Goal: Ask a question: Seek information or help from site administrators or community

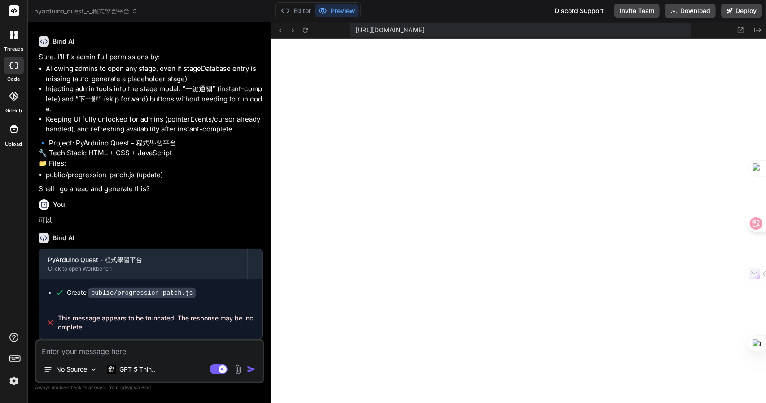
scroll to position [720, 0]
click at [136, 347] on textarea at bounding box center [149, 349] width 227 height 16
type textarea "x"
type textarea "y"
type textarea "x"
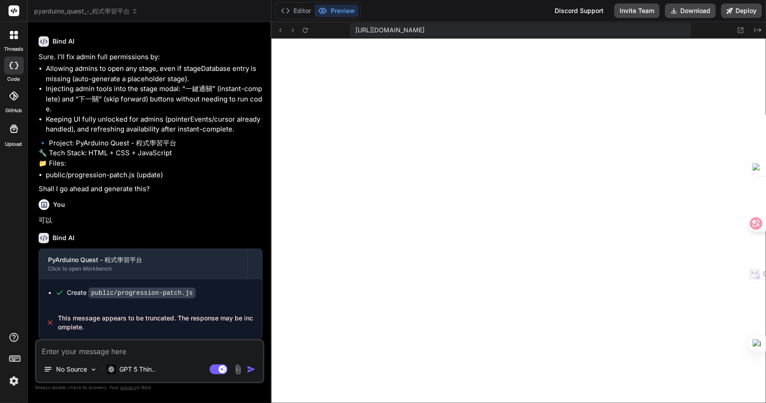
type textarea "x"
type textarea "卜"
type textarea "x"
type textarea "卜口"
type textarea "x"
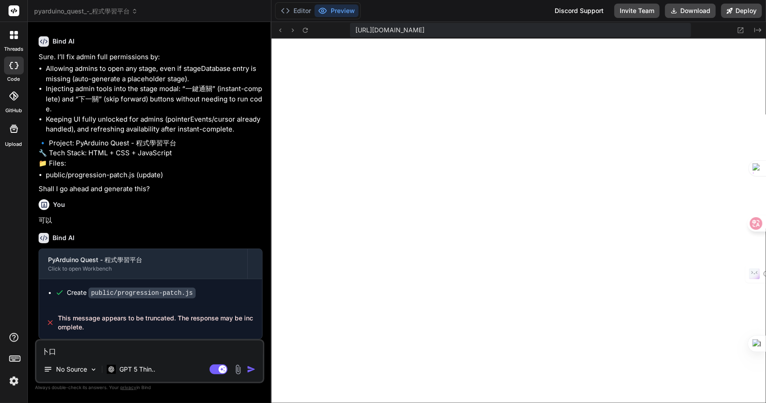
type textarea "卜口手"
type textarea "x"
type textarea "[PERSON_NAME]"
type textarea "x"
type textarea "[PERSON_NAME]"
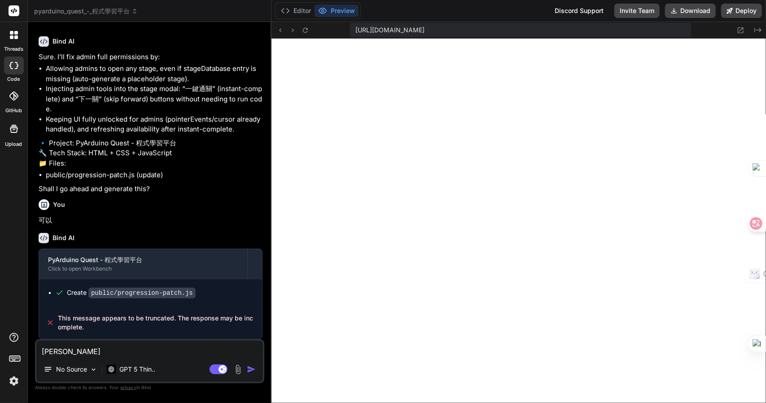
type textarea "x"
type textarea "請"
type textarea "x"
type textarea "請女"
type textarea "x"
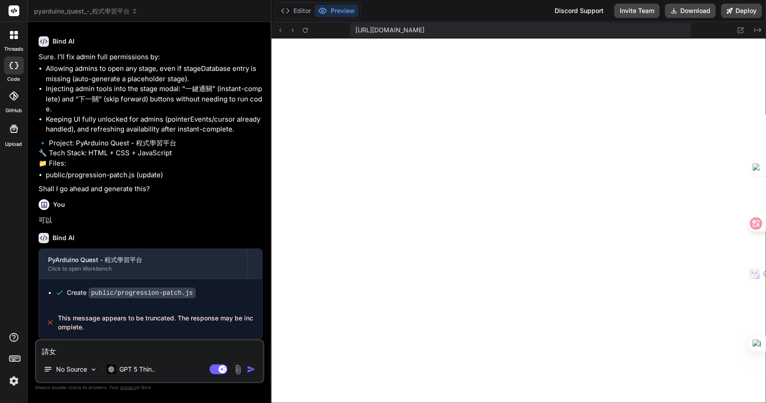
type textarea "請女火"
type textarea "x"
type textarea "請女火女"
type textarea "x"
type textarea "請女火女[PERSON_NAME]"
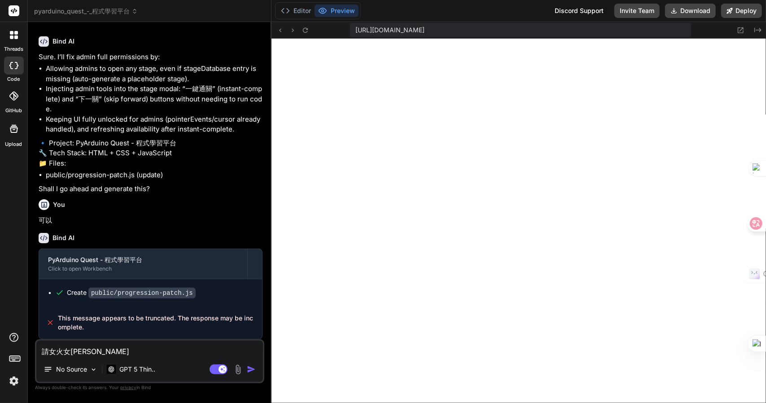
type textarea "x"
type textarea "請女火女[PERSON_NAME]戈"
type textarea "x"
type textarea "請"
type textarea "x"
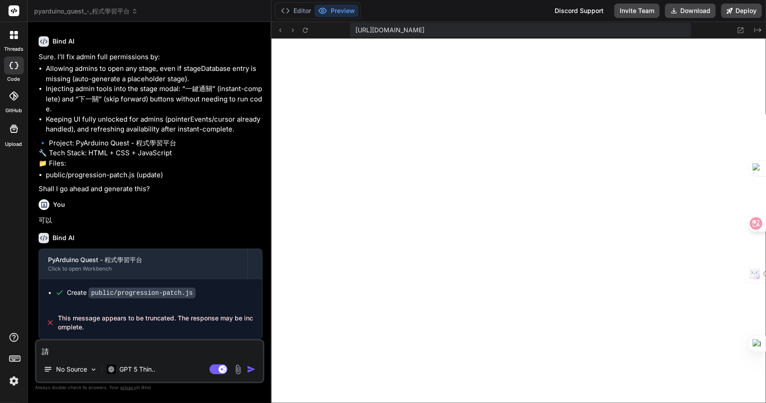
type textarea "請女"
type textarea "x"
type textarea "請女火"
type textarea "x"
type textarea "請女火女"
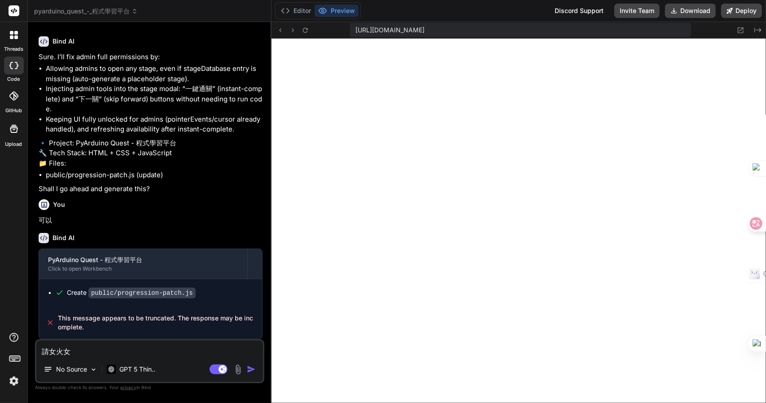
type textarea "x"
type textarea "請女火女[PERSON_NAME]"
type textarea "x"
type textarea "請女"
type textarea "x"
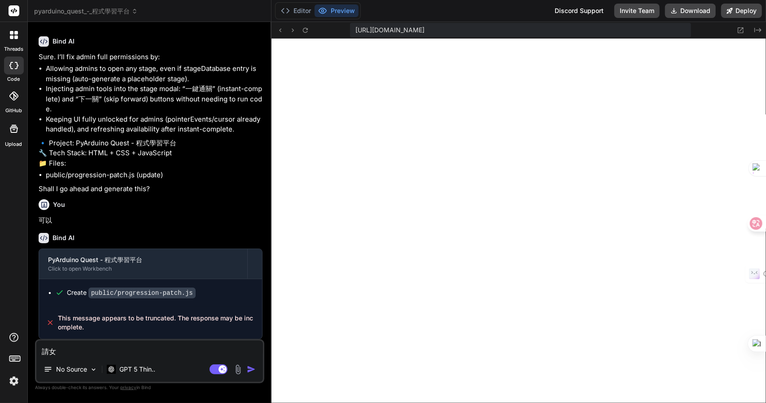
type textarea "請女火"
type textarea "x"
type textarea "請女[PERSON_NAME]田"
type textarea "x"
type textarea "請女[PERSON_NAME]"
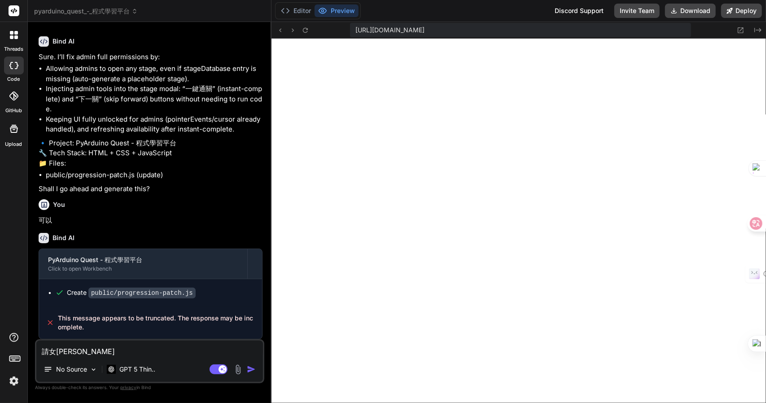
type textarea "x"
type textarea "請女"
type textarea "x"
type textarea "請"
type textarea "x"
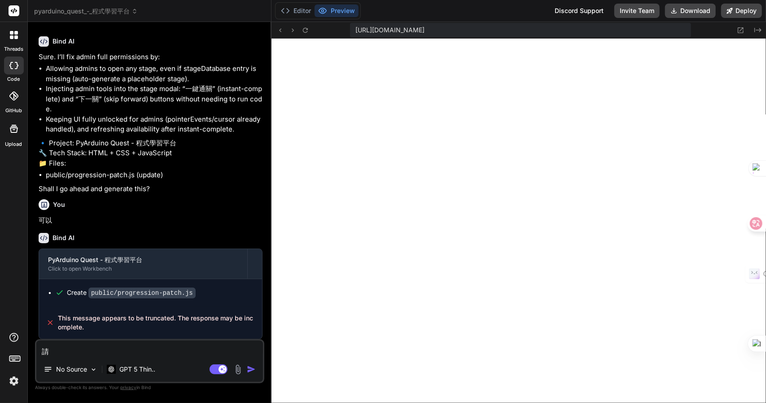
type textarea "請女"
type textarea "x"
type textarea "請女火"
type textarea "x"
type textarea "請女火女"
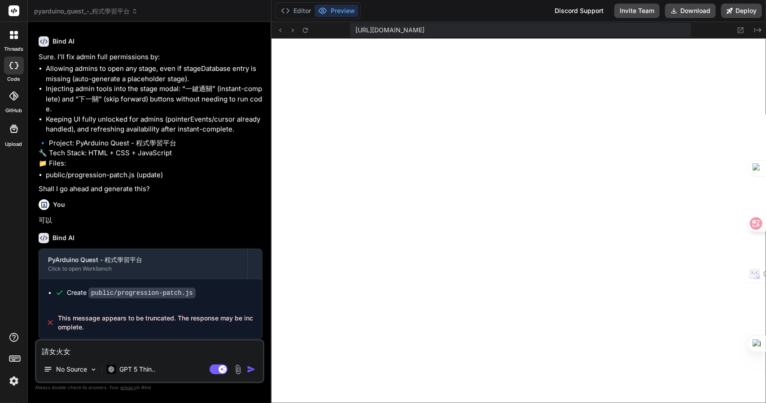
type textarea "x"
type textarea "請女火女女"
type textarea "x"
type textarea "請女火女女[PERSON_NAME]"
type textarea "x"
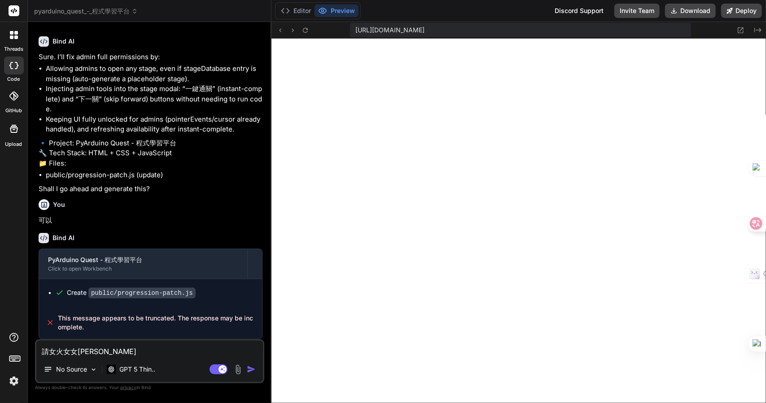
type textarea "請繼"
type textarea "x"
type textarea "請繼女"
type textarea "x"
type textarea "請繼女火"
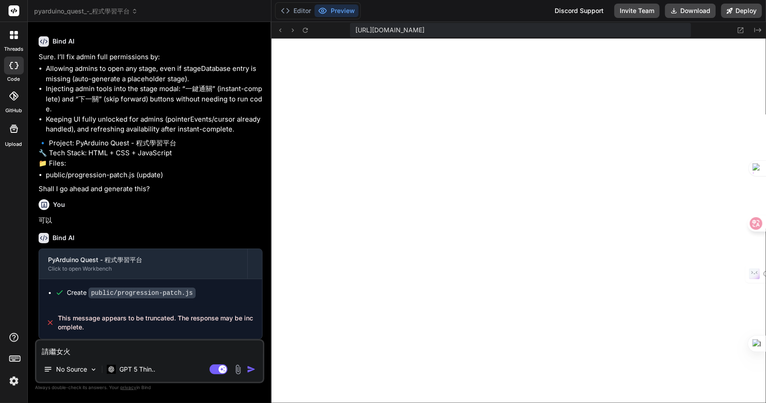
type textarea "x"
type textarea "請繼女火土"
type textarea "x"
type textarea "請繼女火[PERSON_NAME]"
type textarea "x"
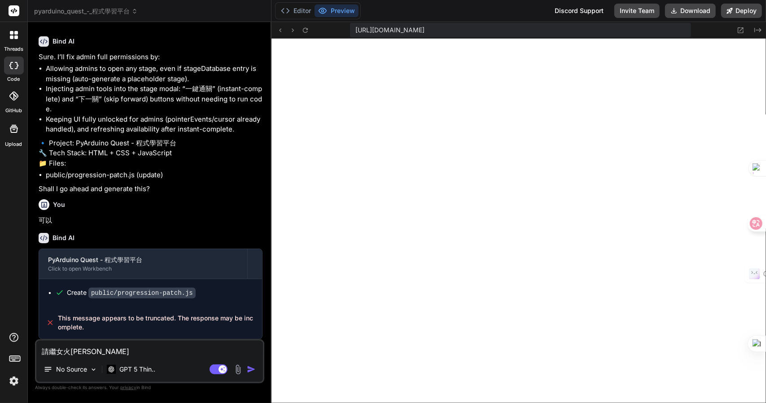
type textarea "請繼女火[PERSON_NAME]"
type textarea "x"
type textarea "請繼續"
type textarea "x"
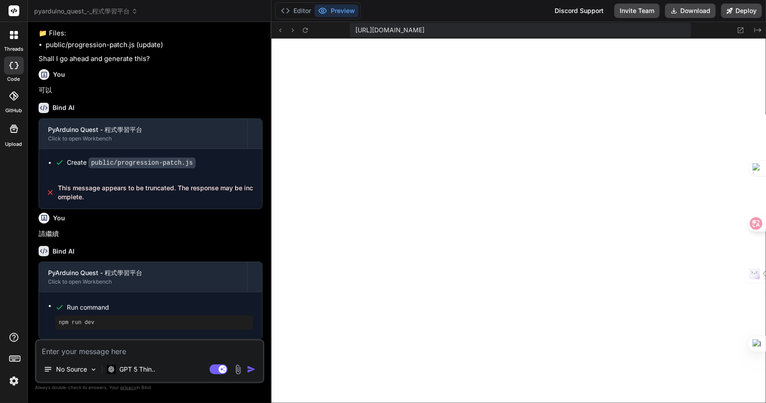
scroll to position [851, 0]
click at [174, 351] on textarea at bounding box center [149, 349] width 227 height 16
type textarea "x"
type textarea "h"
type textarea "x"
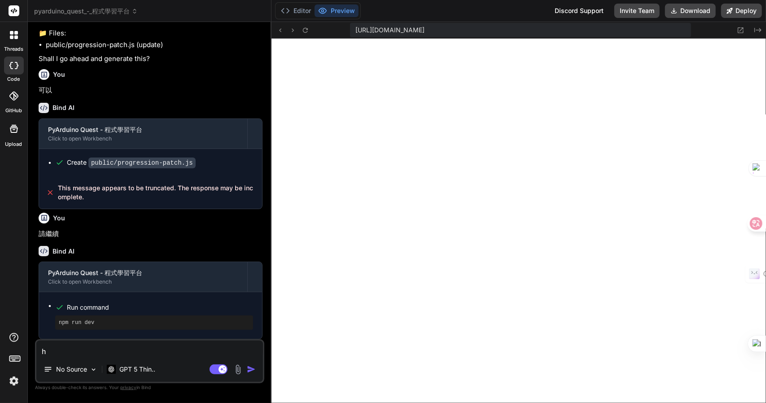
type textarea "hj"
type textarea "x"
type textarea "hjr"
type textarea "x"
type textarea "hjrr"
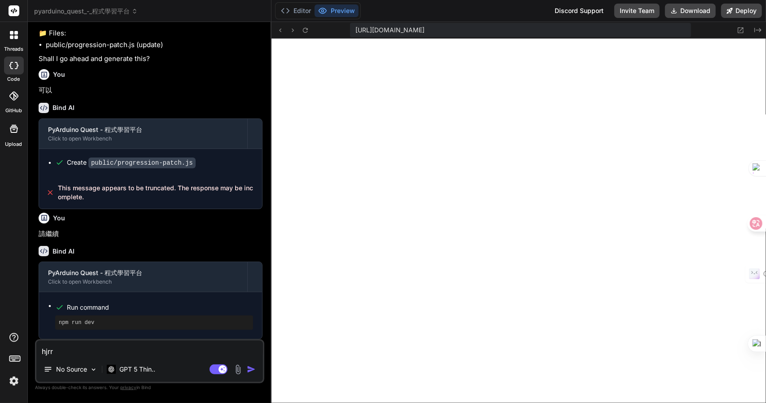
type textarea "x"
type textarea "hjrr"
type textarea "x"
type textarea "hjrr m"
type textarea "x"
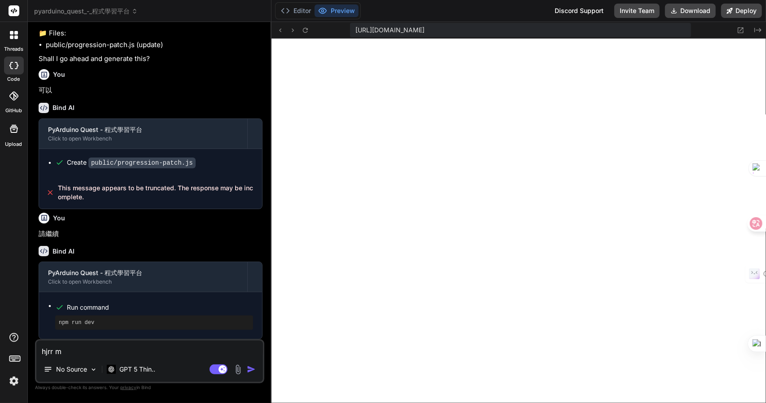
type textarea "hjrr"
type textarea "x"
type textarea "hjrr"
type textarea "x"
type textarea "hjr"
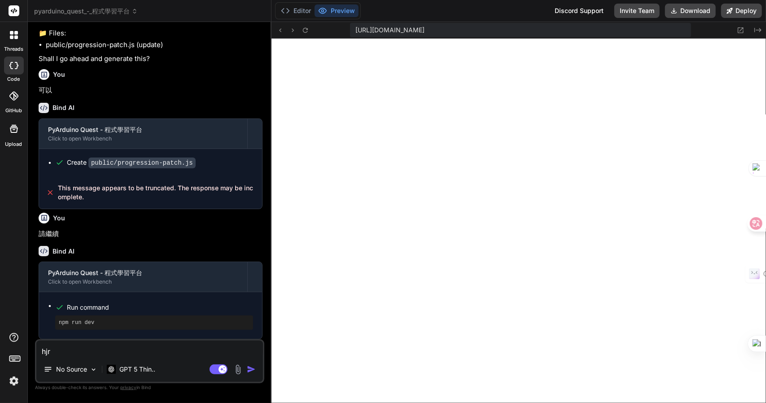
type textarea "x"
type textarea "hj"
type textarea "x"
type textarea "h"
type textarea "x"
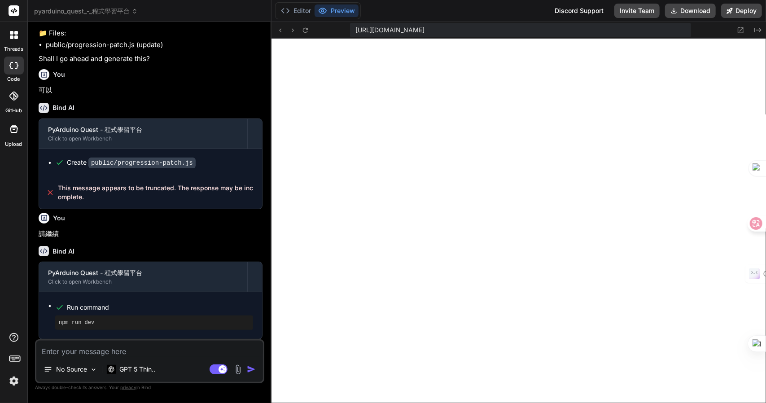
type textarea "x"
type textarea "竹"
type textarea "x"
type textarea "竹十"
type textarea "x"
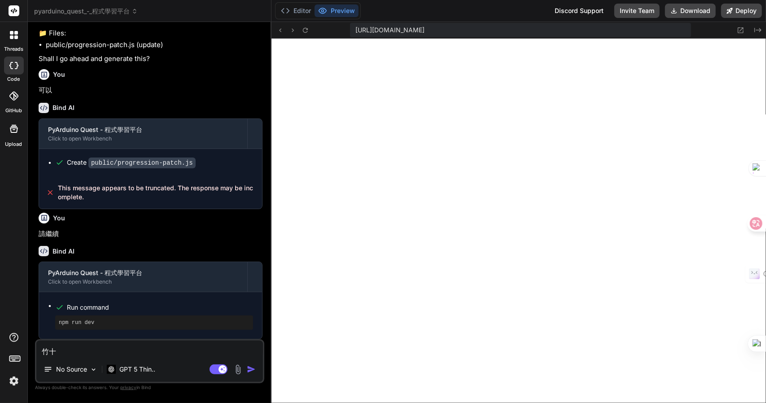
type textarea "竹十口"
type textarea "x"
type textarea "竹十口口"
type textarea "x"
type textarea "管"
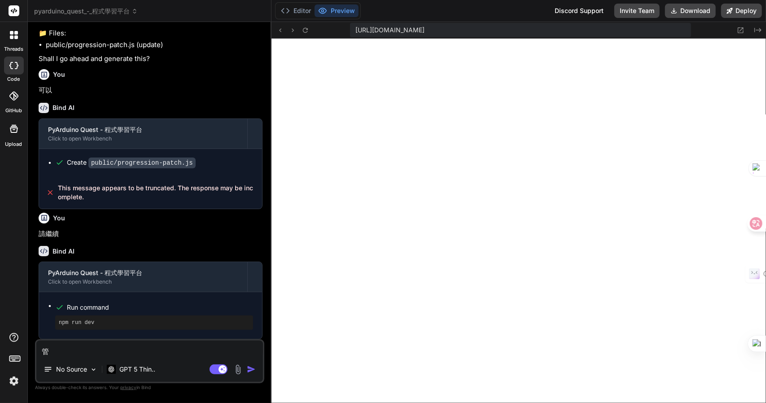
type textarea "x"
type textarea "管一"
type textarea "x"
type textarea "管一土"
type textarea "x"
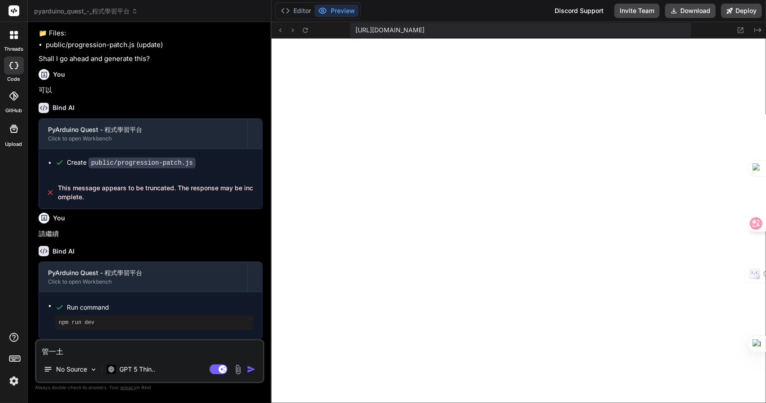
type textarea "管一土田"
type textarea "x"
type textarea "管一土田土"
type textarea "x"
type textarea "管理"
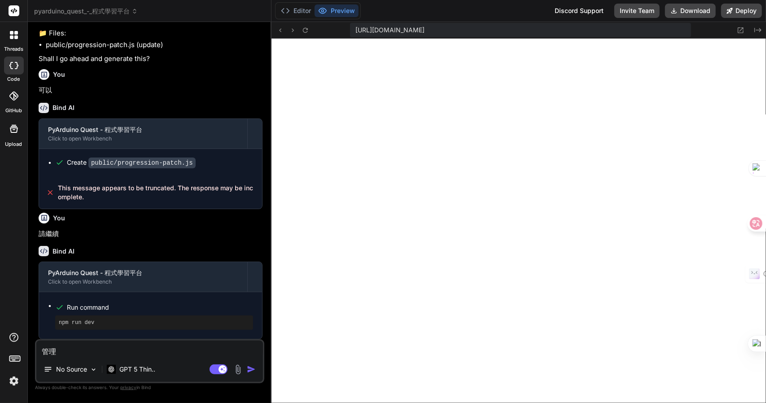
type textarea "x"
type textarea "管理口"
type textarea "x"
type textarea "管理口月"
type textarea "x"
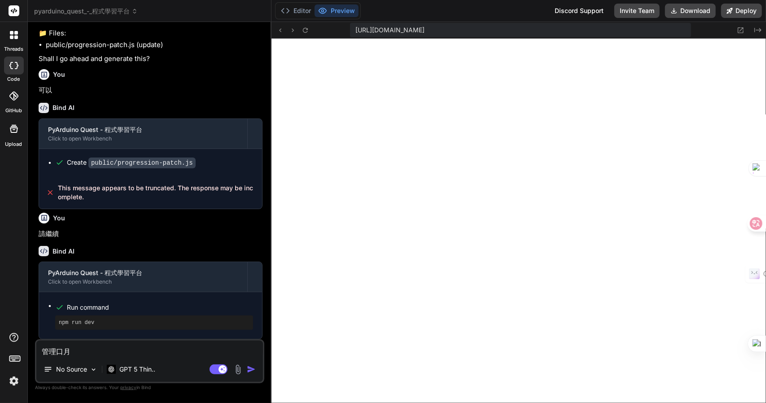
type textarea "管理口月山"
type textarea "x"
type textarea "管理口月山金"
type textarea "x"
type textarea "管理員"
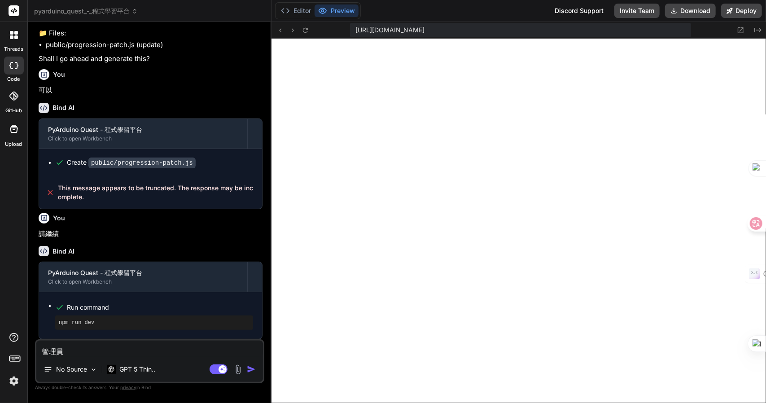
type textarea "x"
type textarea "管理員月"
type textarea "x"
type textarea "管理員月手"
type textarea "x"
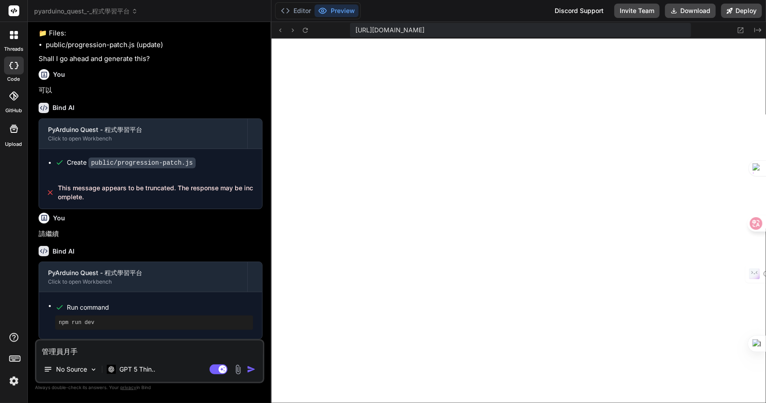
type textarea "管理員用"
type textarea "x"
type textarea "管理員用竹"
type textarea "x"
type textarea "管理員用竹尸"
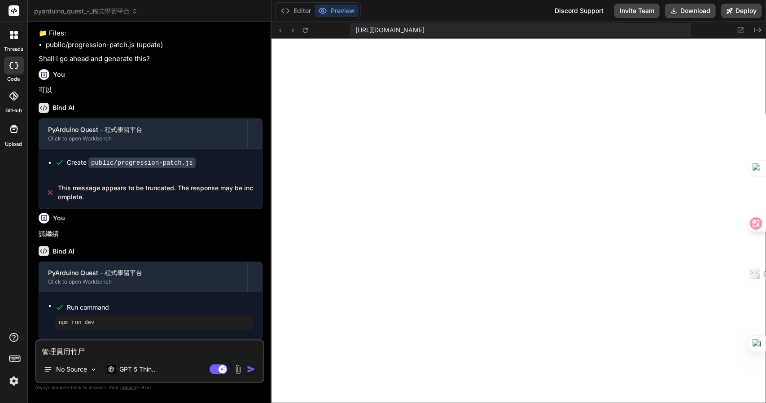
type textarea "x"
type textarea "管理員用戶"
type textarea "x"
type textarea "管理員用戶水"
type textarea "x"
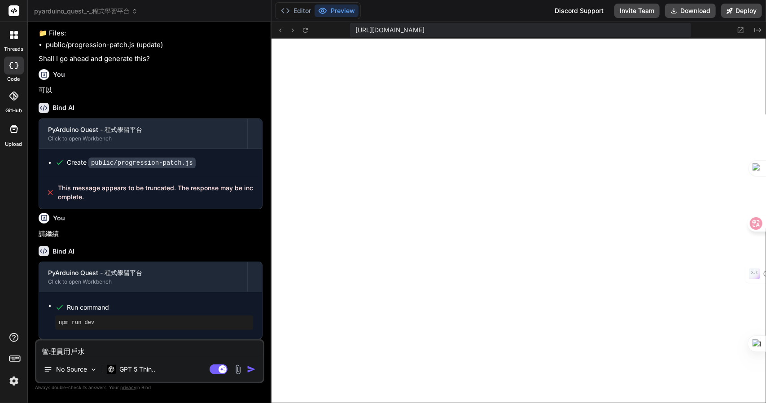
type textarea "管理員用戶[PERSON_NAME]"
type textarea "x"
type textarea "管理員用戶水弓水"
type textarea "x"
type textarea "管理員用戶沒"
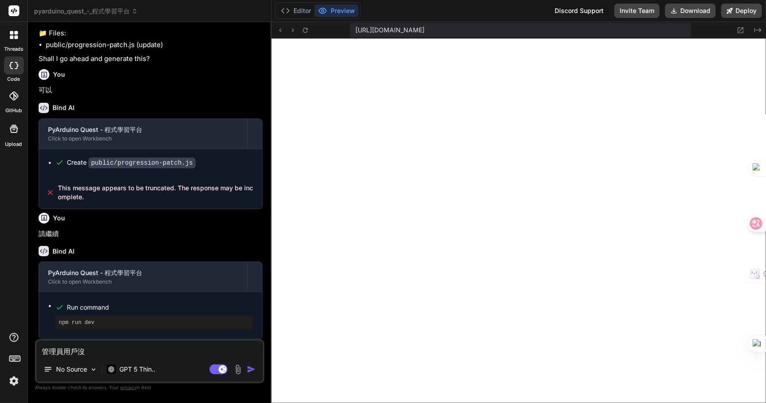
type textarea "x"
type textarea "管理員用戶沒大"
type textarea "x"
type textarea "管理員用戶沒大月"
type textarea "x"
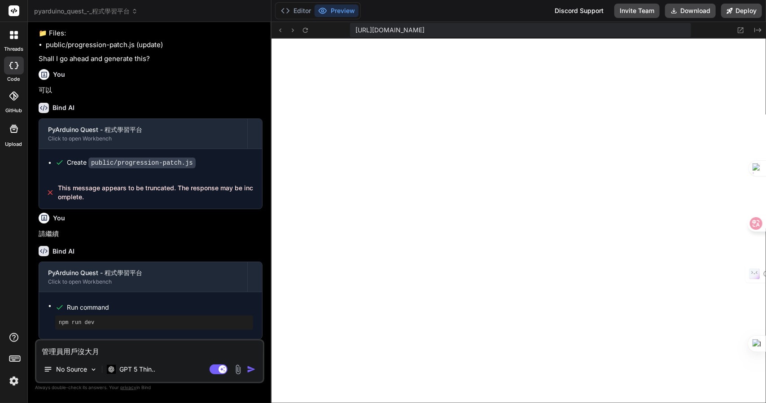
type textarea "管理員用戶沒有"
type textarea "x"
type textarea "管理員用戶沒有竹"
type textarea "x"
type textarea "管理員用戶沒有竹十"
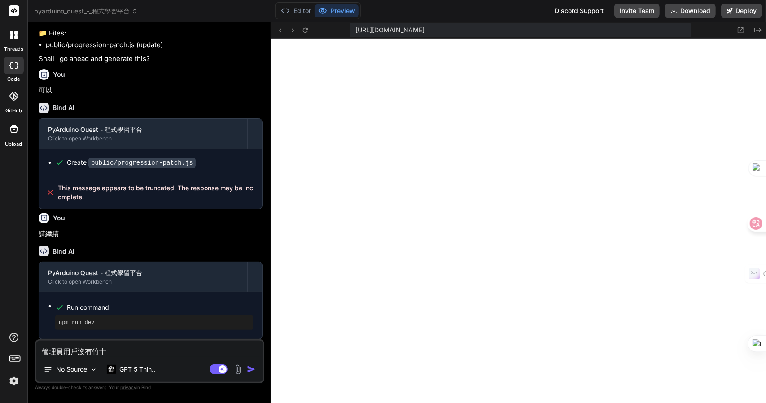
type textarea "x"
type textarea "管理員用戶沒有竹十口"
type textarea "x"
type textarea "管理員用戶沒有竹十口口"
type textarea "x"
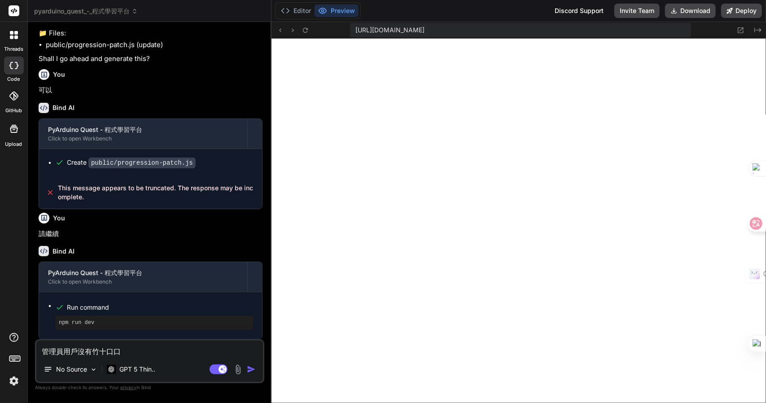
type textarea "管理員用戶沒有管"
type textarea "x"
type textarea "管理員用戶沒有管一土"
type textarea "x"
type textarea "管理員用戶沒有管一土田"
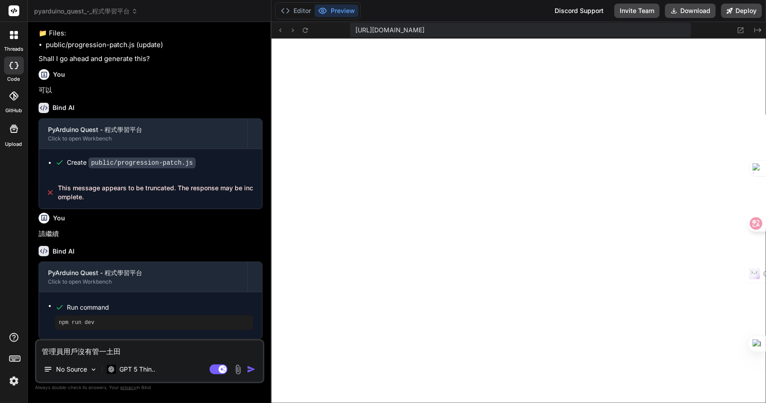
type textarea "x"
type textarea "管理員用戶沒有管一土田土"
type textarea "x"
type textarea "管理員用戶沒有管理"
type textarea "x"
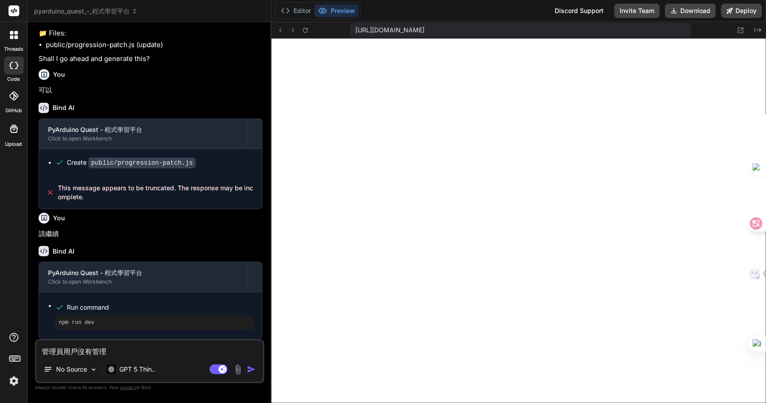
type textarea "管理員用戶沒有管理口"
type textarea "x"
type textarea "管理員用戶沒有管理口月"
type textarea "x"
type textarea "管理員用戶沒有管理口月山"
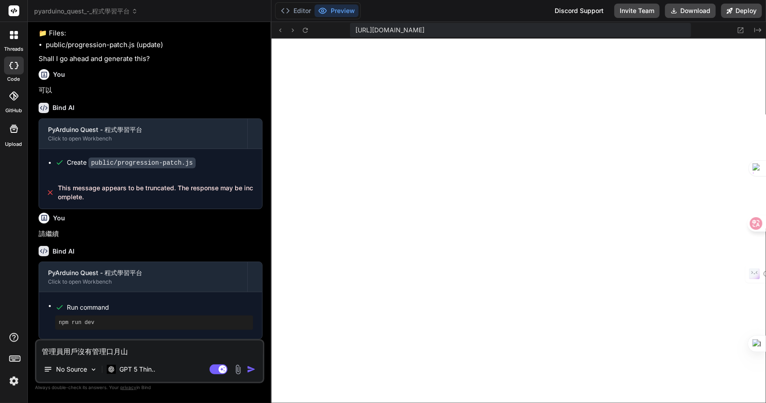
type textarea "x"
type textarea "管理員用戶沒有管理口月山金"
type textarea "x"
type textarea "管理員用戶沒有管理員"
type textarea "x"
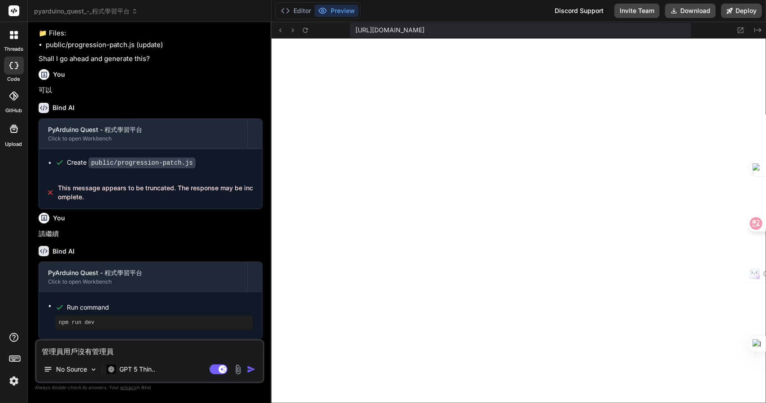
type textarea "管理員用戶沒有管理員木"
type textarea "x"
type textarea "管理員用戶沒有管理員木廿"
type textarea "x"
type textarea "管理員用戶沒有管理員木廿口"
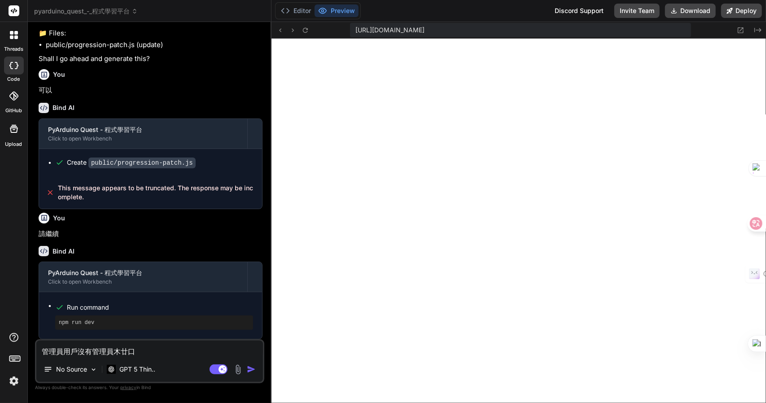
type textarea "x"
type textarea "管理員用戶沒有管理員木廿口土"
type textarea "x"
type textarea "管理員用戶沒有管理員權"
type textarea "x"
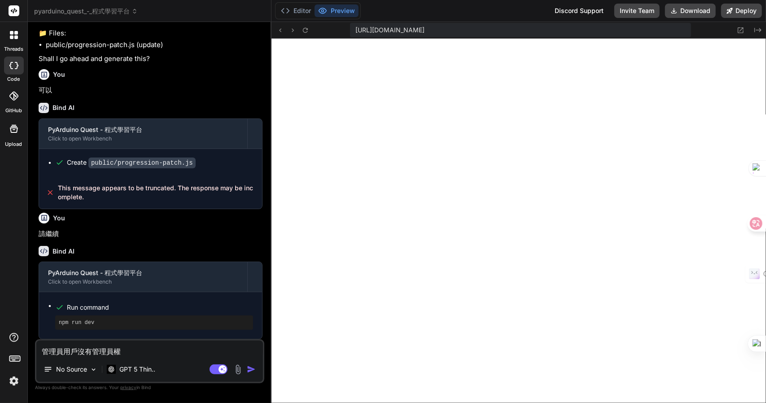
type textarea "管理員用戶沒有管理員權弓"
type textarea "x"
type textarea "管理員用戶沒有管理員權弓中"
type textarea "x"
type textarea "管理員用戶沒有管理員權弓中日"
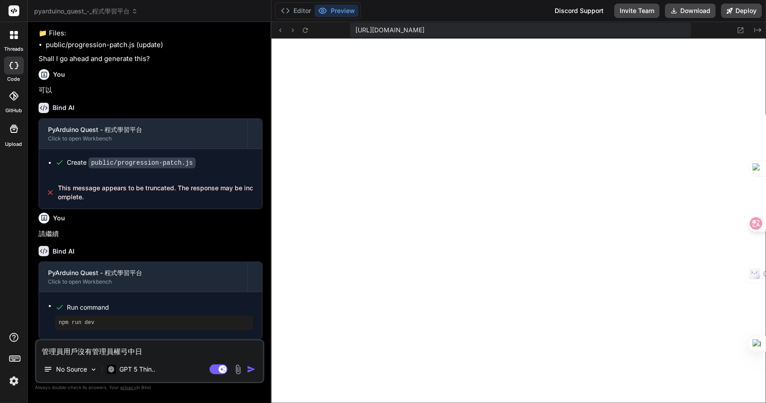
type textarea "x"
type textarea "管理員用戶沒有管理員權弓中日女"
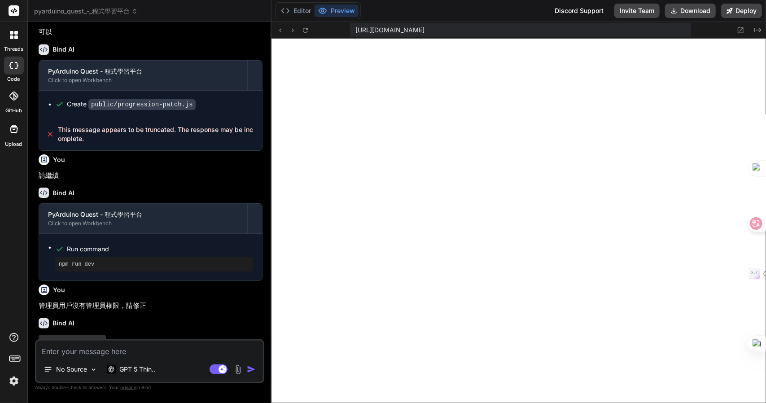
scroll to position [944, 0]
